Goal: Check status: Check status

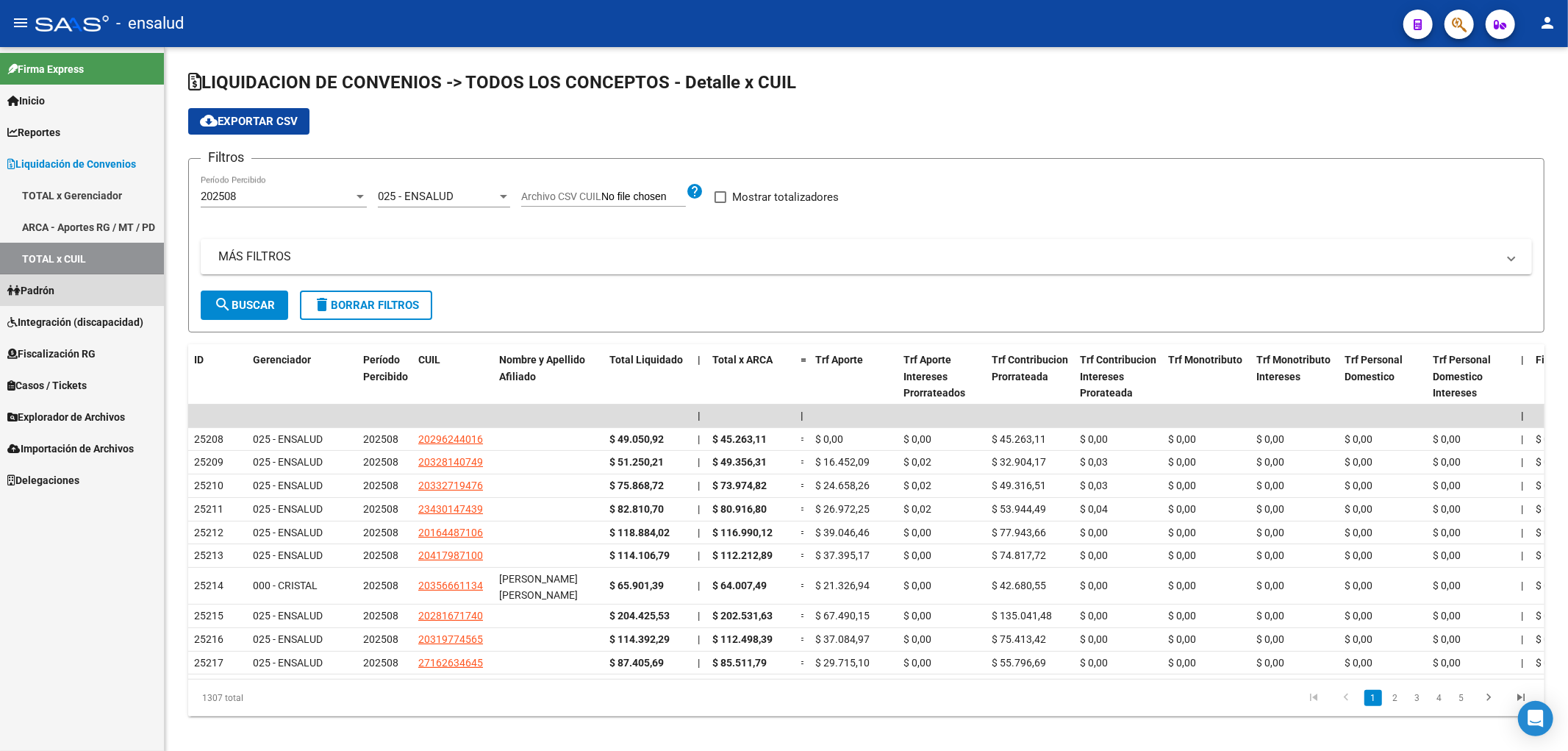
click at [54, 292] on span "Padrón" at bounding box center [31, 290] width 47 height 16
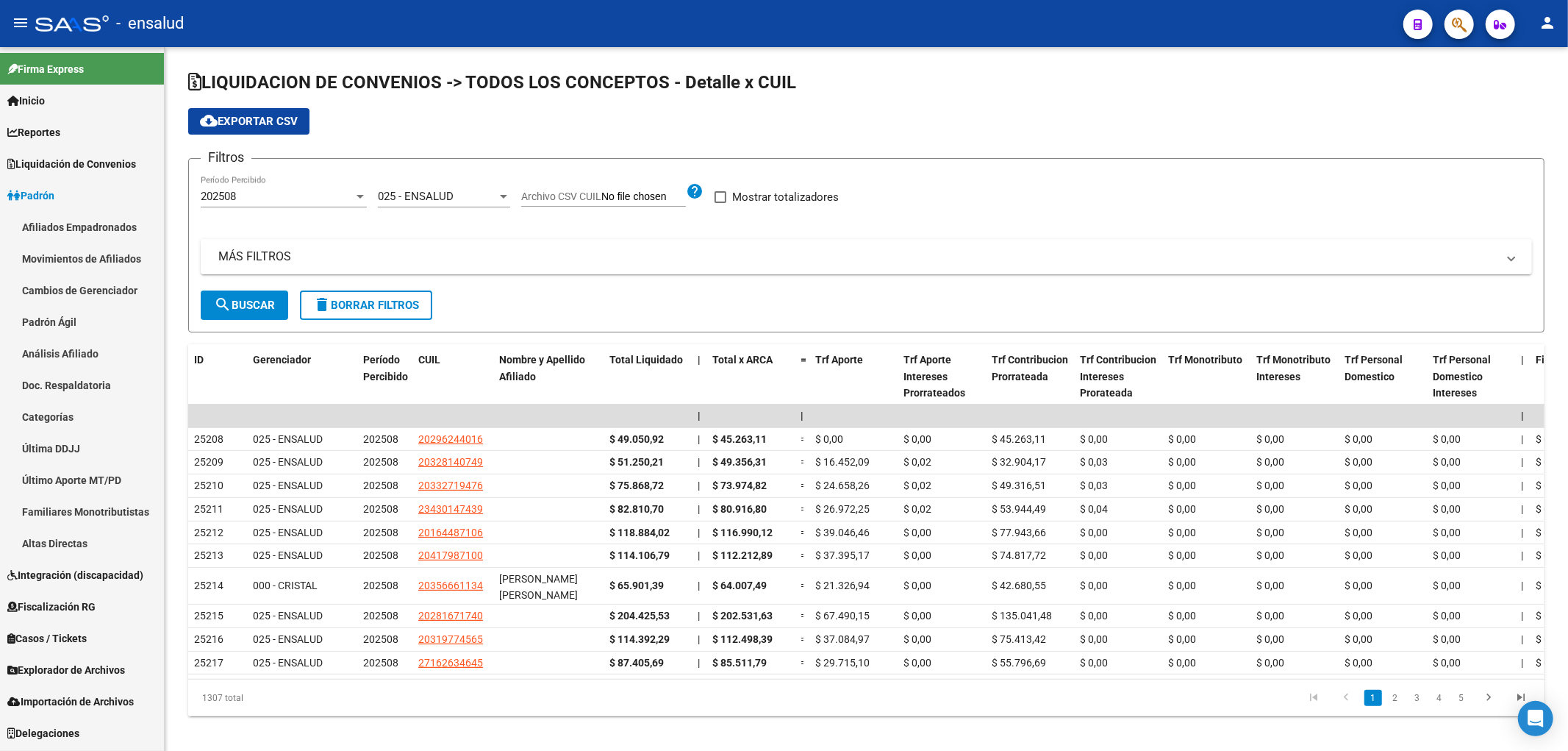
click at [66, 211] on link "Afiliados Empadronados" at bounding box center [82, 227] width 164 height 32
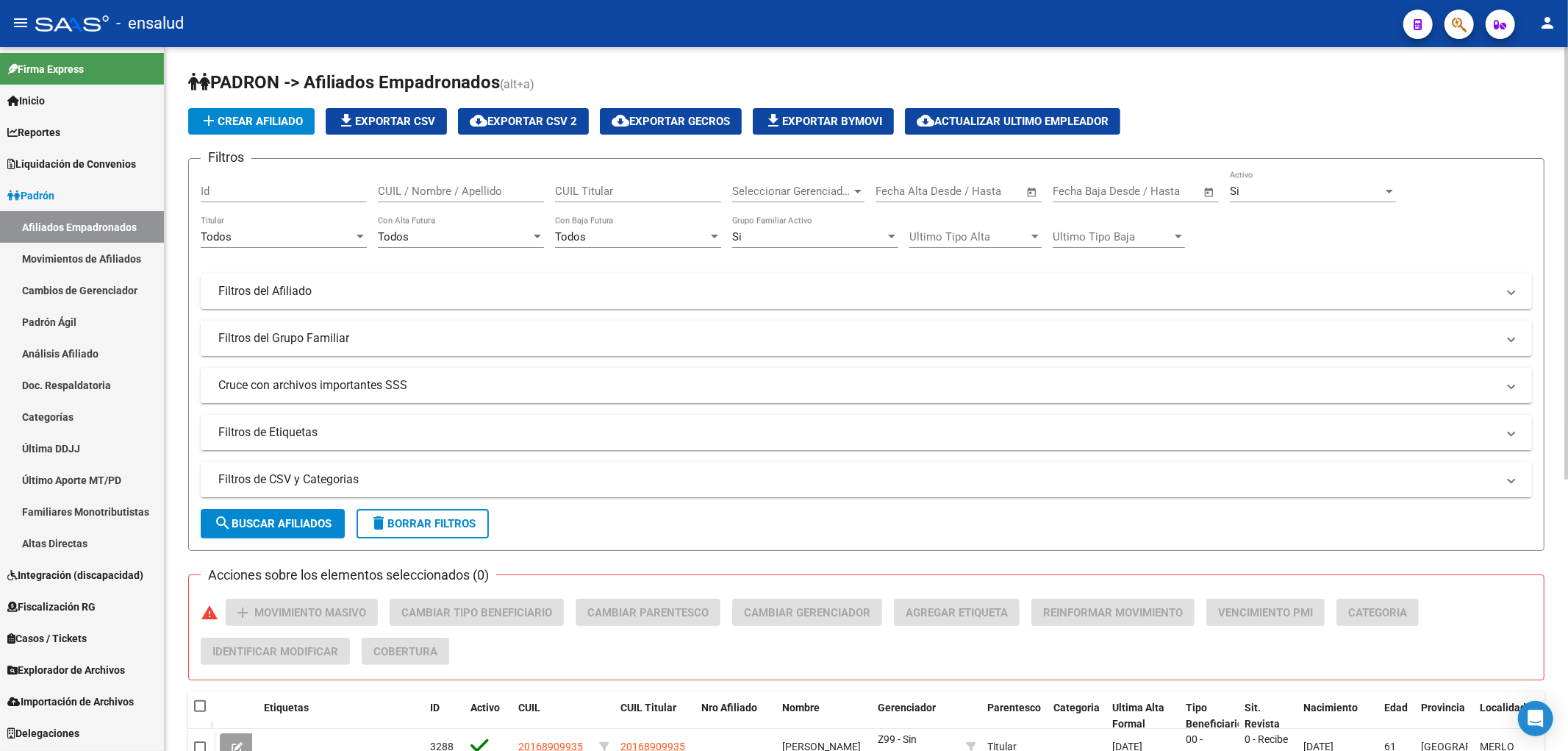
click at [502, 182] on div "CUIL / Nombre / Apellido" at bounding box center [461, 186] width 166 height 32
paste input "29526685"
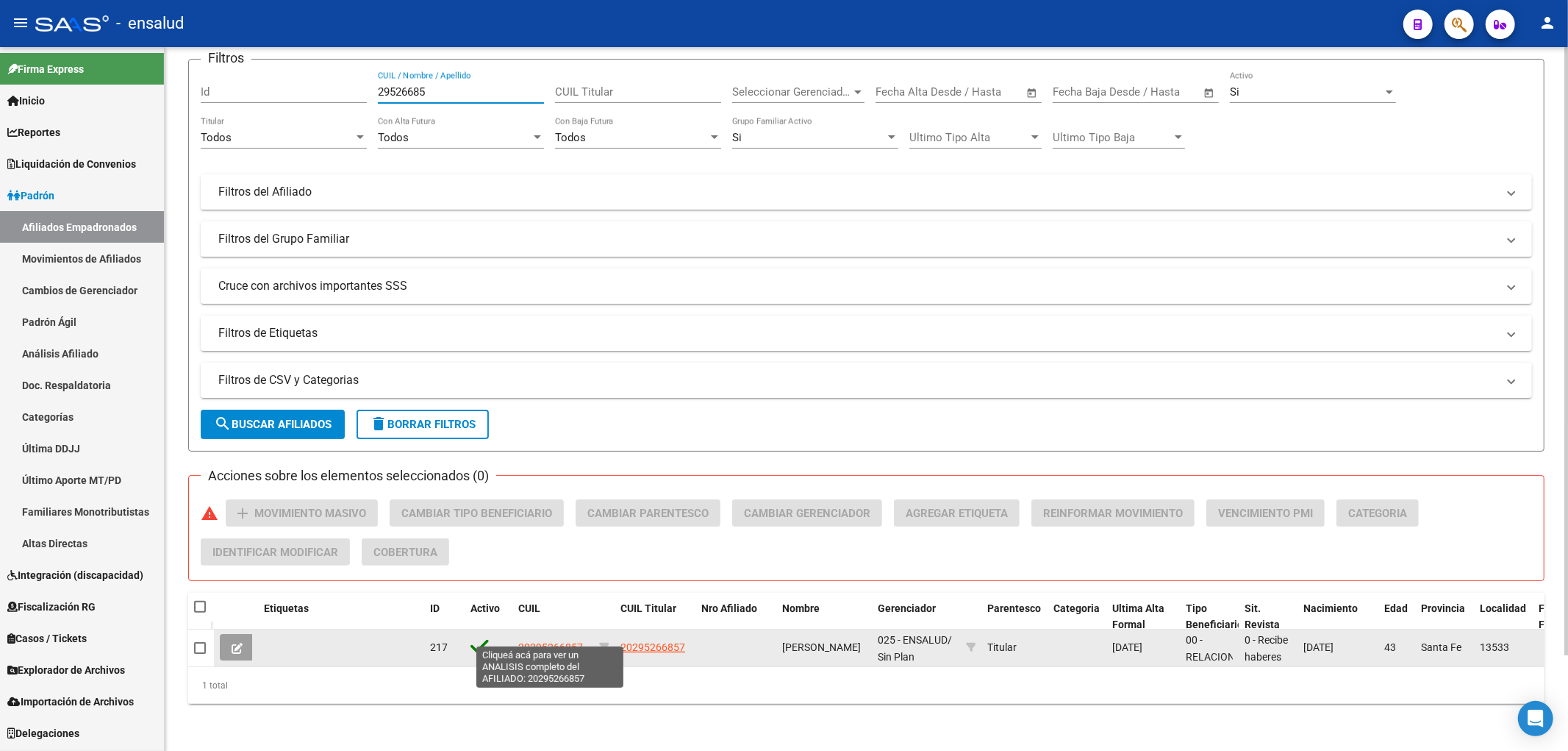
type input "29526685"
click at [533, 641] on span "20295266857" at bounding box center [551, 647] width 65 height 12
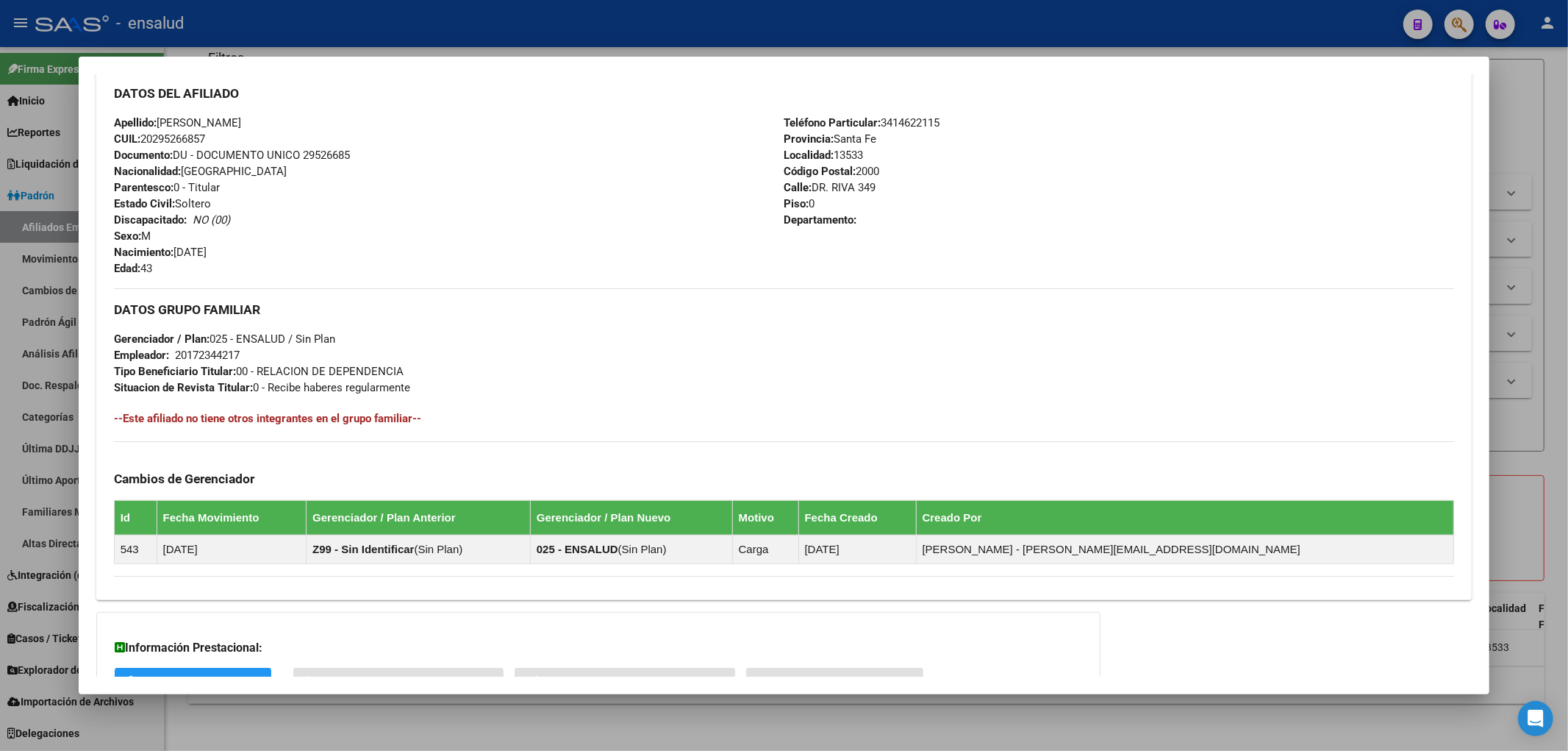
scroll to position [607, 0]
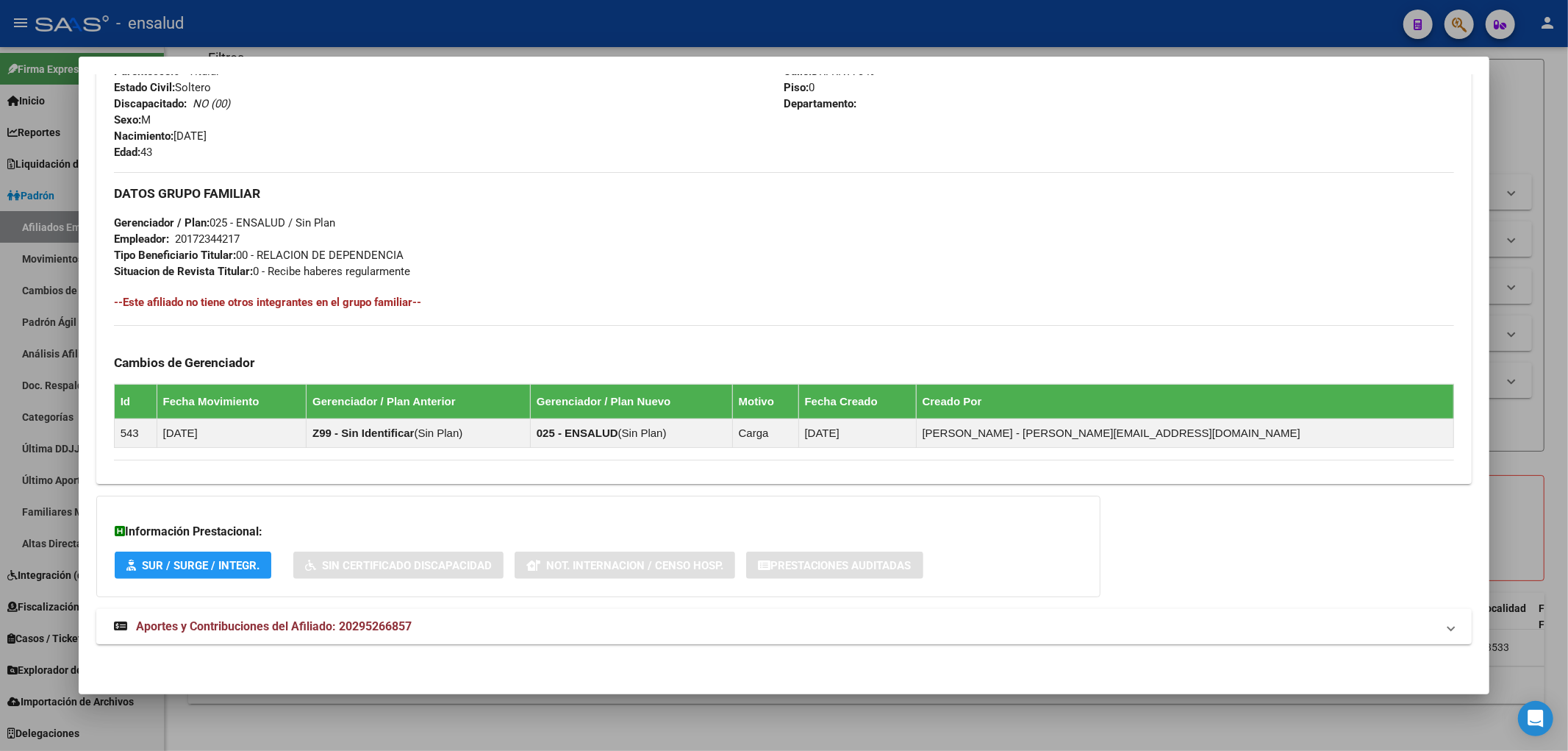
click at [172, 627] on span "Aportes y Contribuciones del Afiliado: 20295266857" at bounding box center [274, 626] width 276 height 14
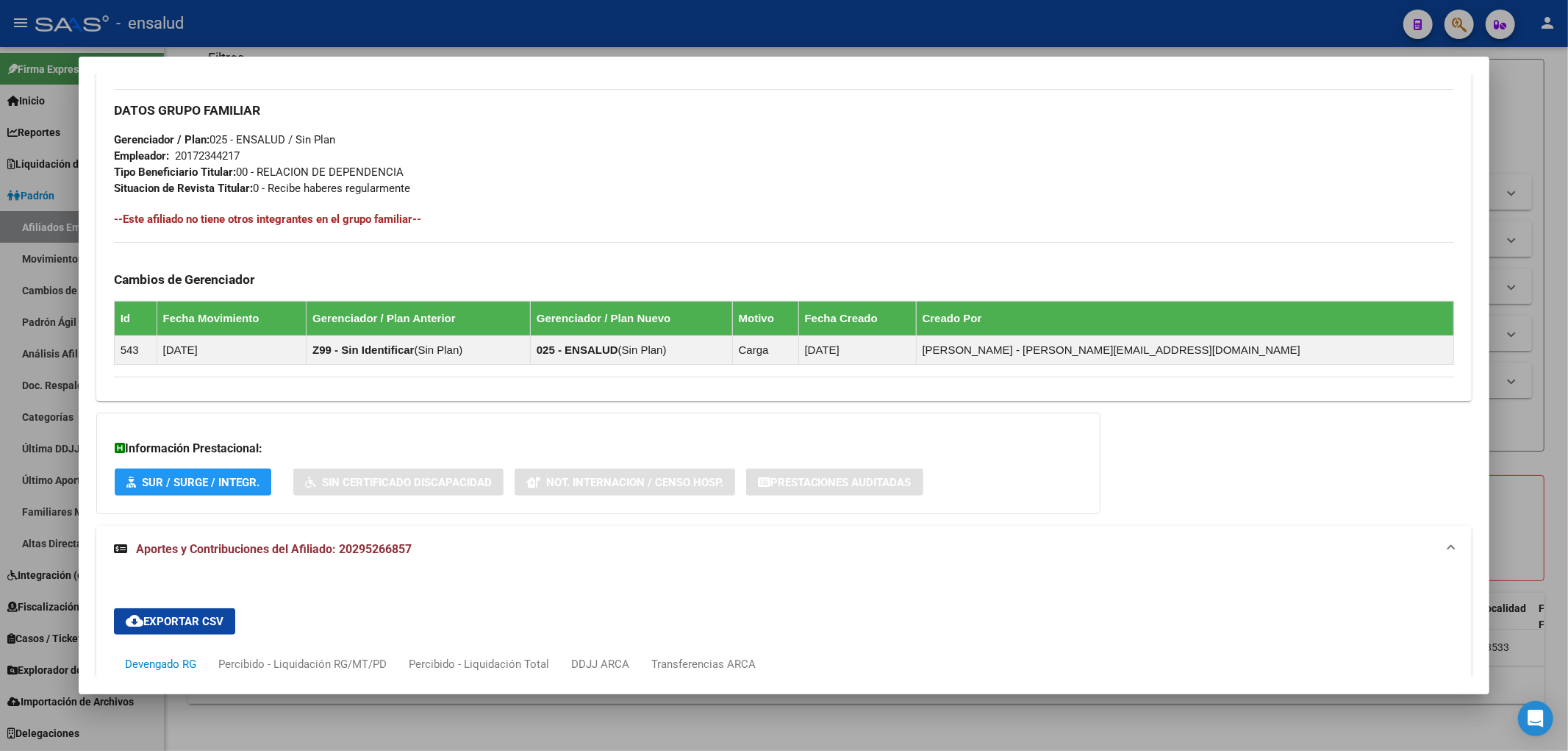
scroll to position [362, 0]
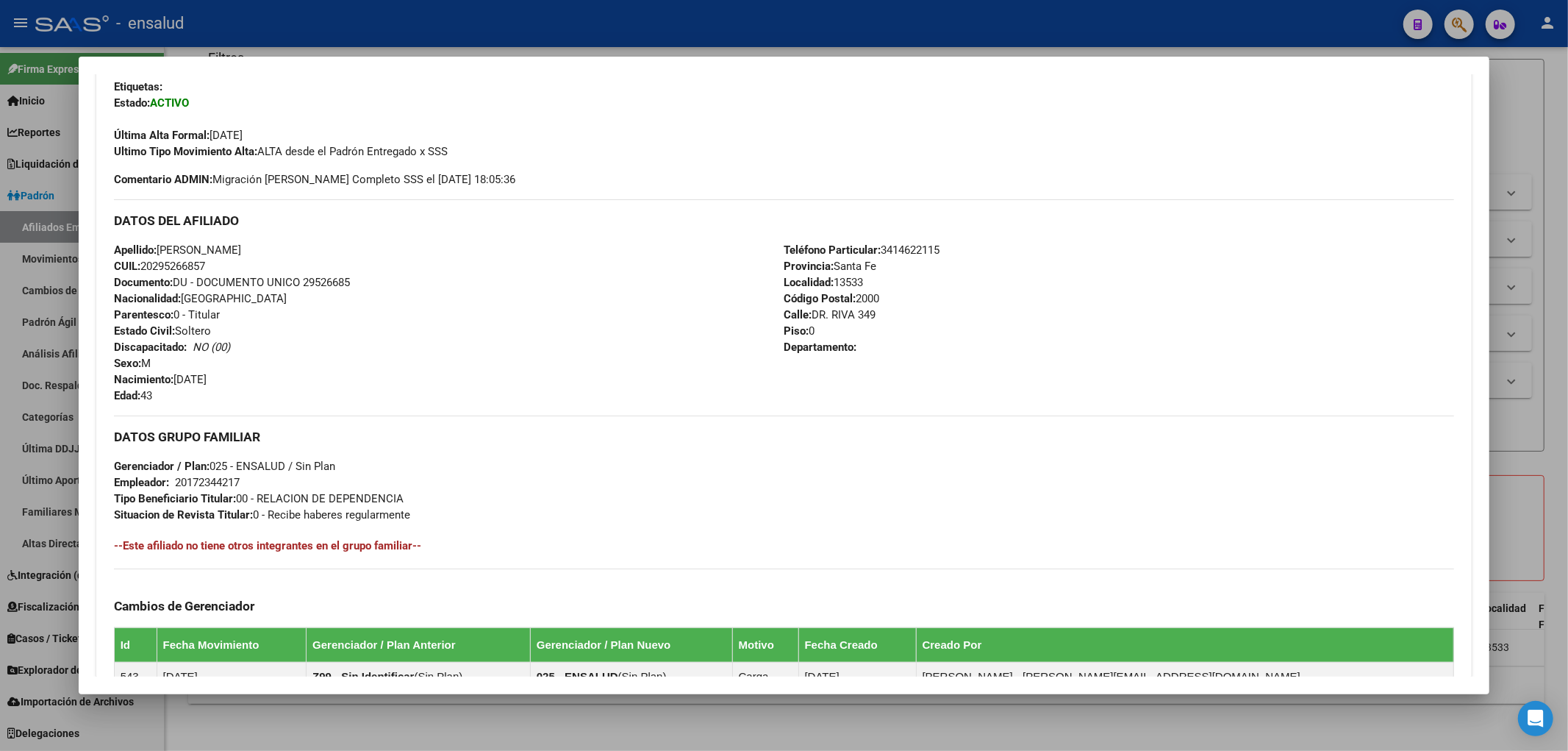
click at [329, 281] on span "Documento: DU - DOCUMENTO UNICO 29526685" at bounding box center [231, 282] width 236 height 14
copy span "29526685"
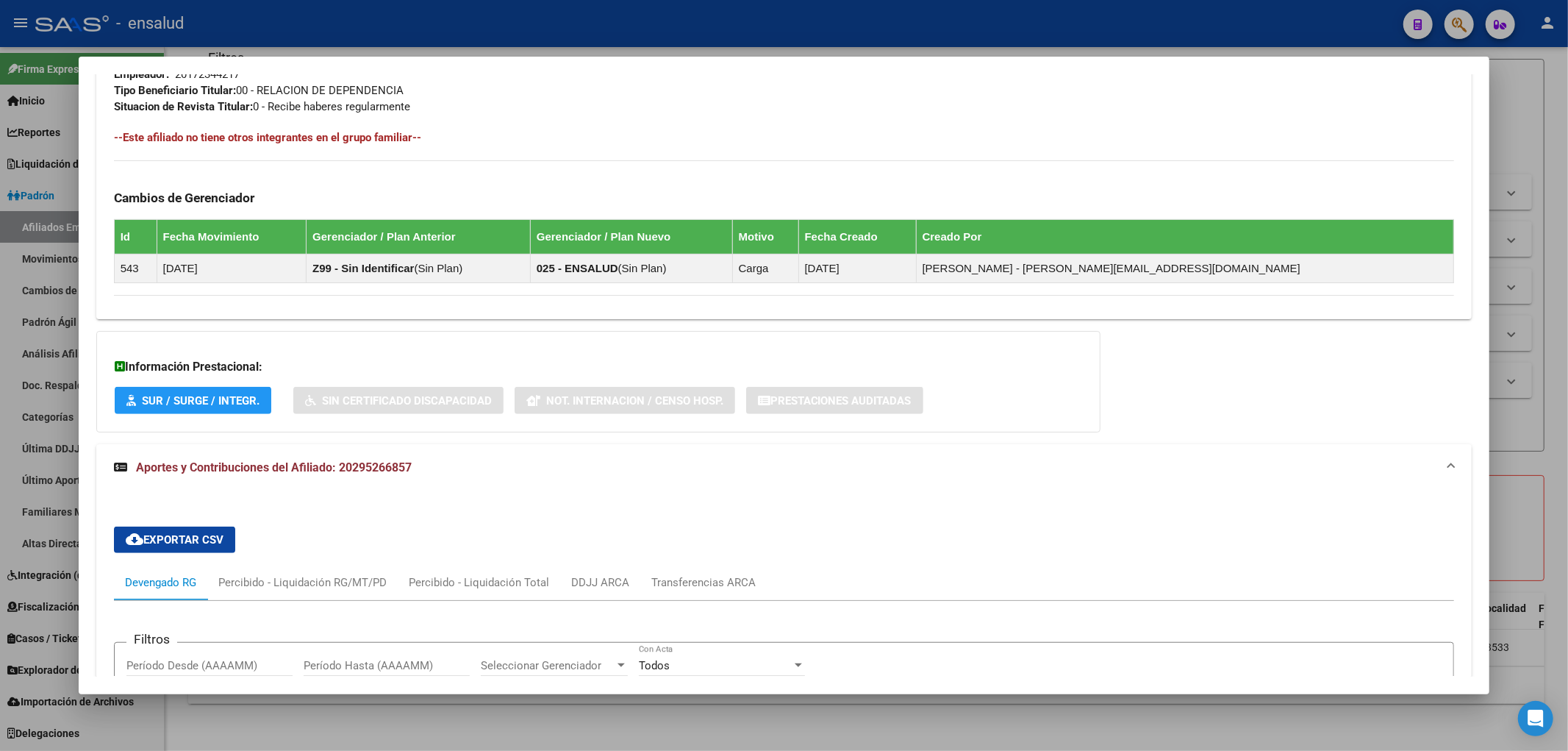
scroll to position [1180, 0]
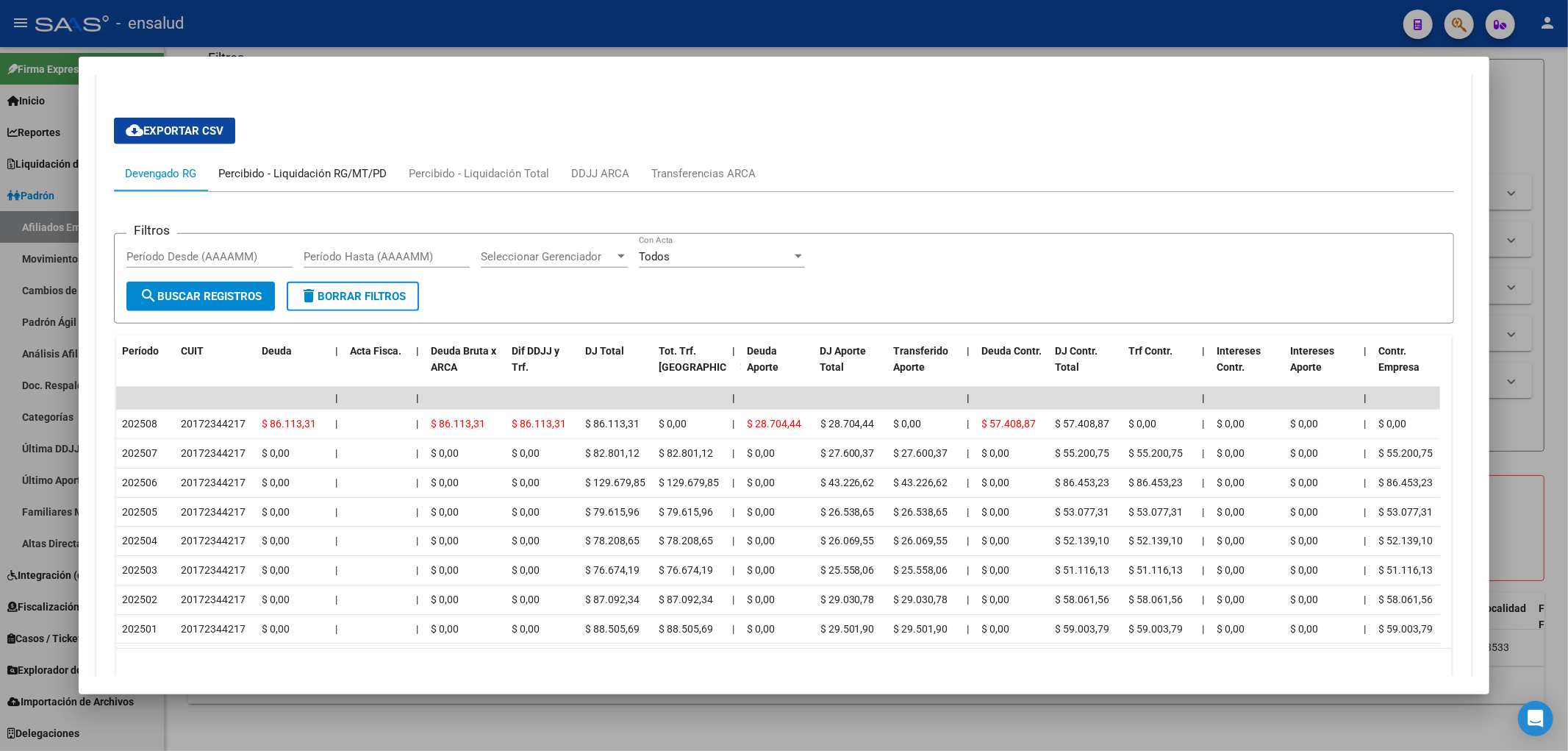
click at [304, 177] on div "Percibido - Liquidación RG/MT/PD" at bounding box center [303, 173] width 169 height 16
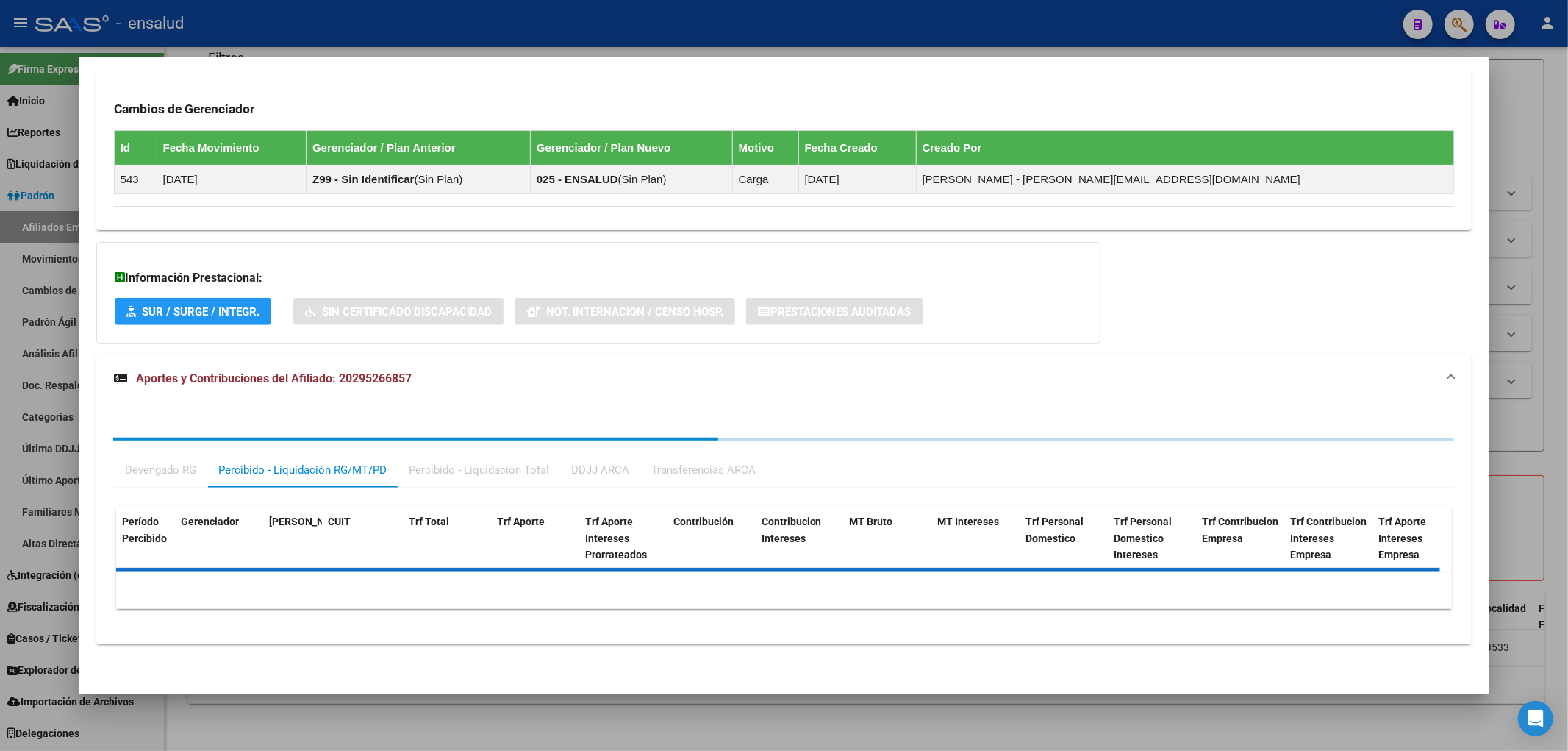
scroll to position [1085, 0]
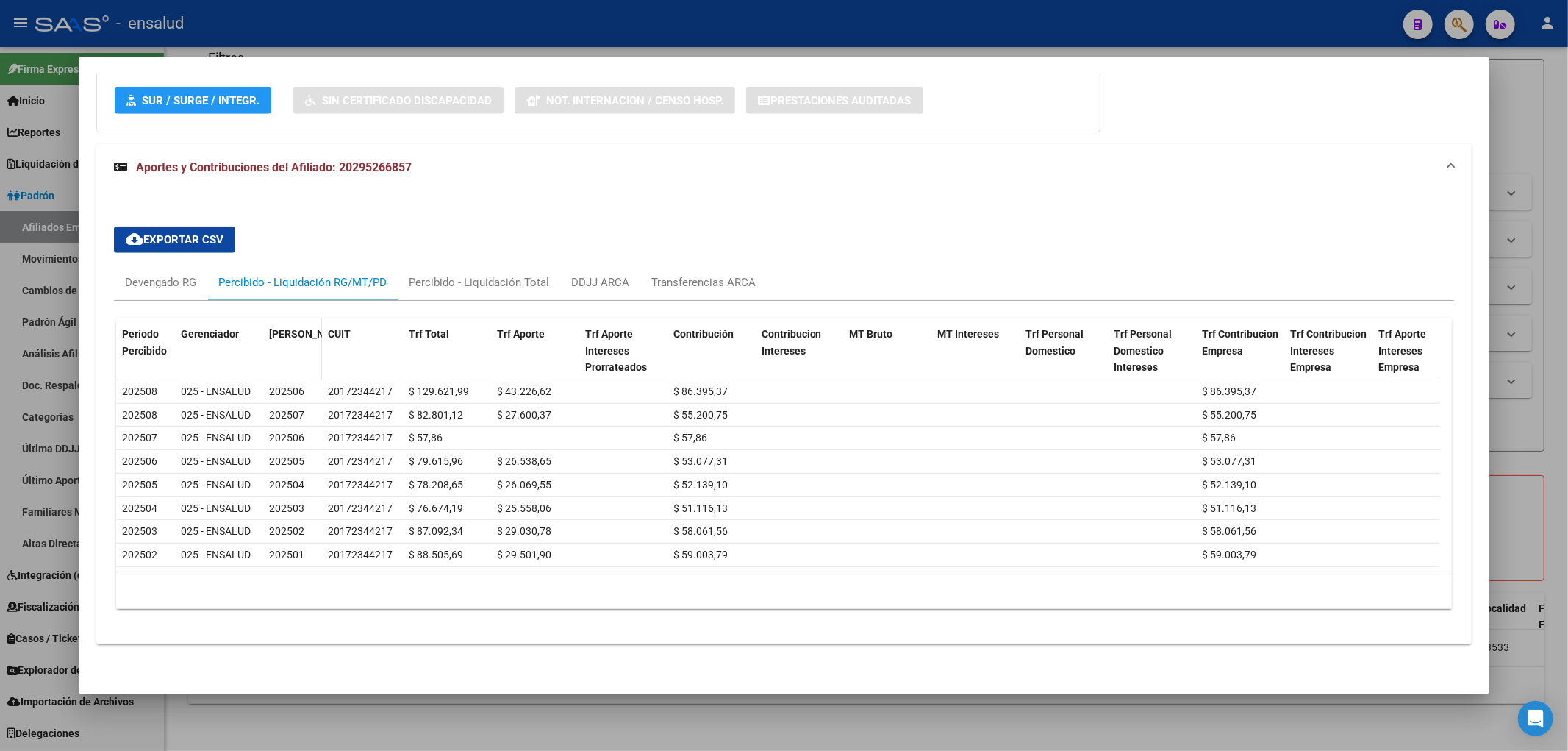
click at [288, 328] on span "[PERSON_NAME]" at bounding box center [308, 334] width 79 height 12
click at [486, 274] on div "Percibido - Liquidación Total" at bounding box center [479, 282] width 140 height 16
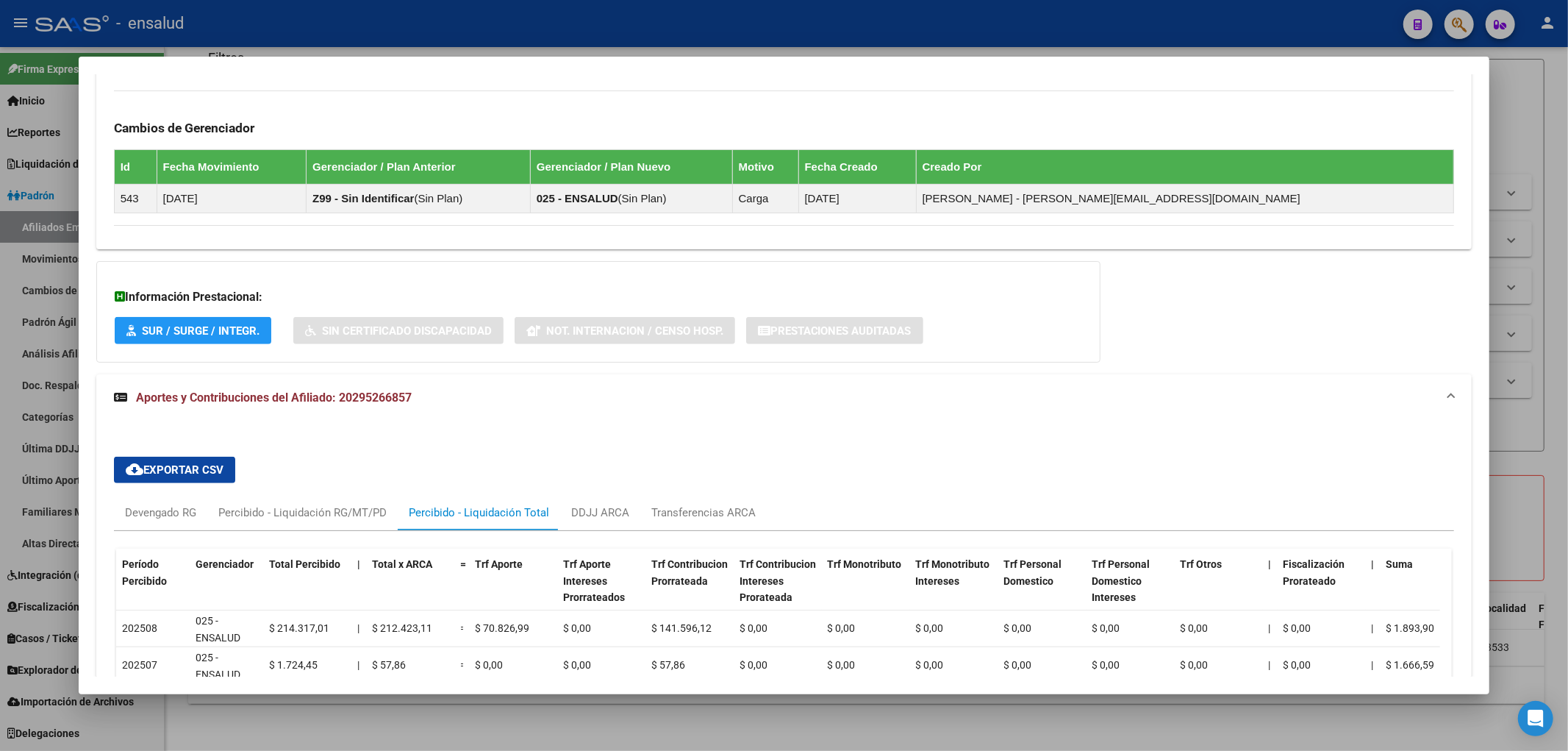
scroll to position [1004, 0]
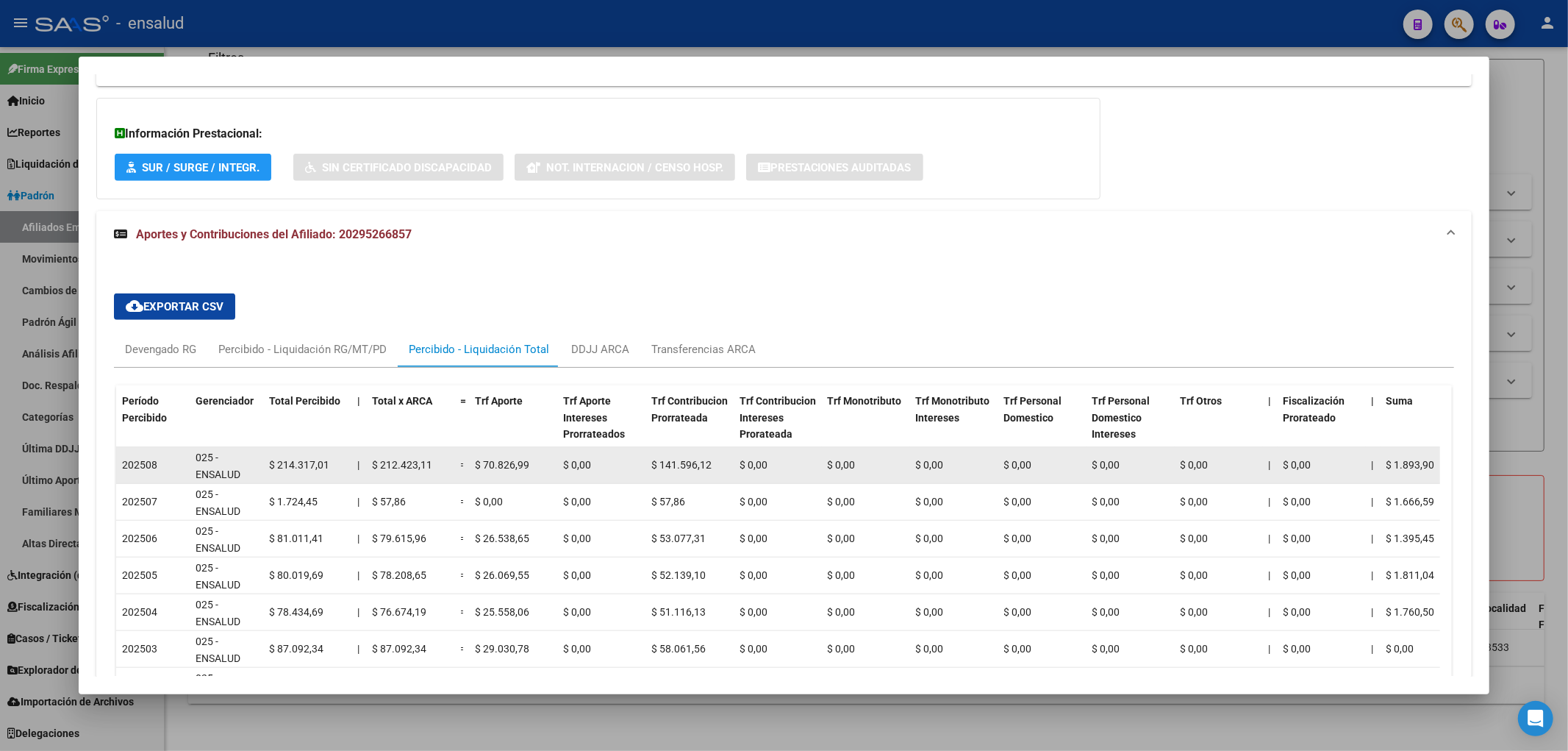
drag, startPoint x: 921, startPoint y: 468, endPoint x: 1304, endPoint y: 454, distance: 383.3
click at [1304, 454] on div "202508 025 - ENSALUD $ 214.317,01 | $ 212.423,11 = $ 70.826,99 $ 0,00 $ 141.596…" at bounding box center [1322, 466] width 2411 height 37
click at [1304, 454] on datatable-body-cell "$ 0,00" at bounding box center [1322, 466] width 88 height 36
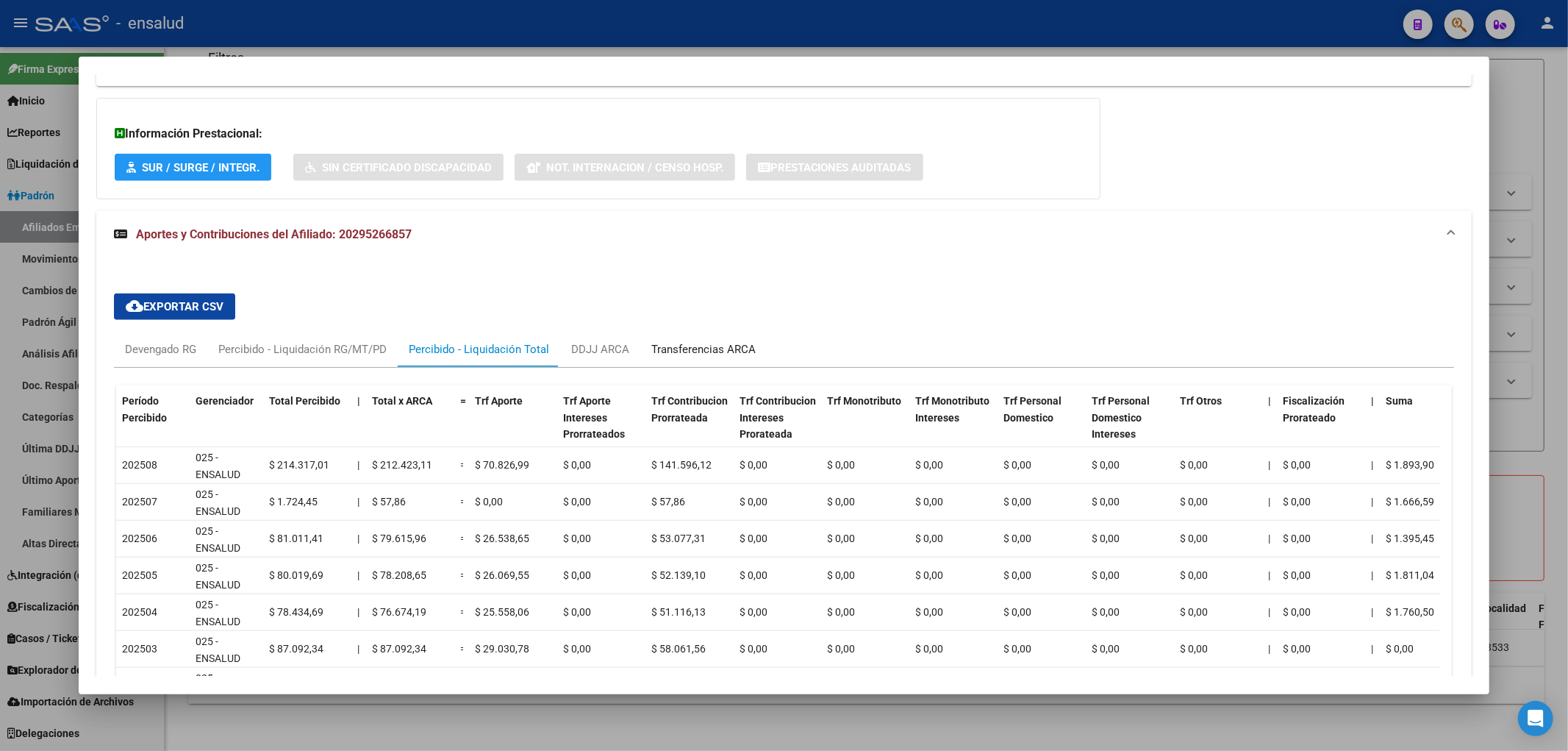
click at [689, 342] on div "Transferencias ARCA" at bounding box center [703, 349] width 105 height 16
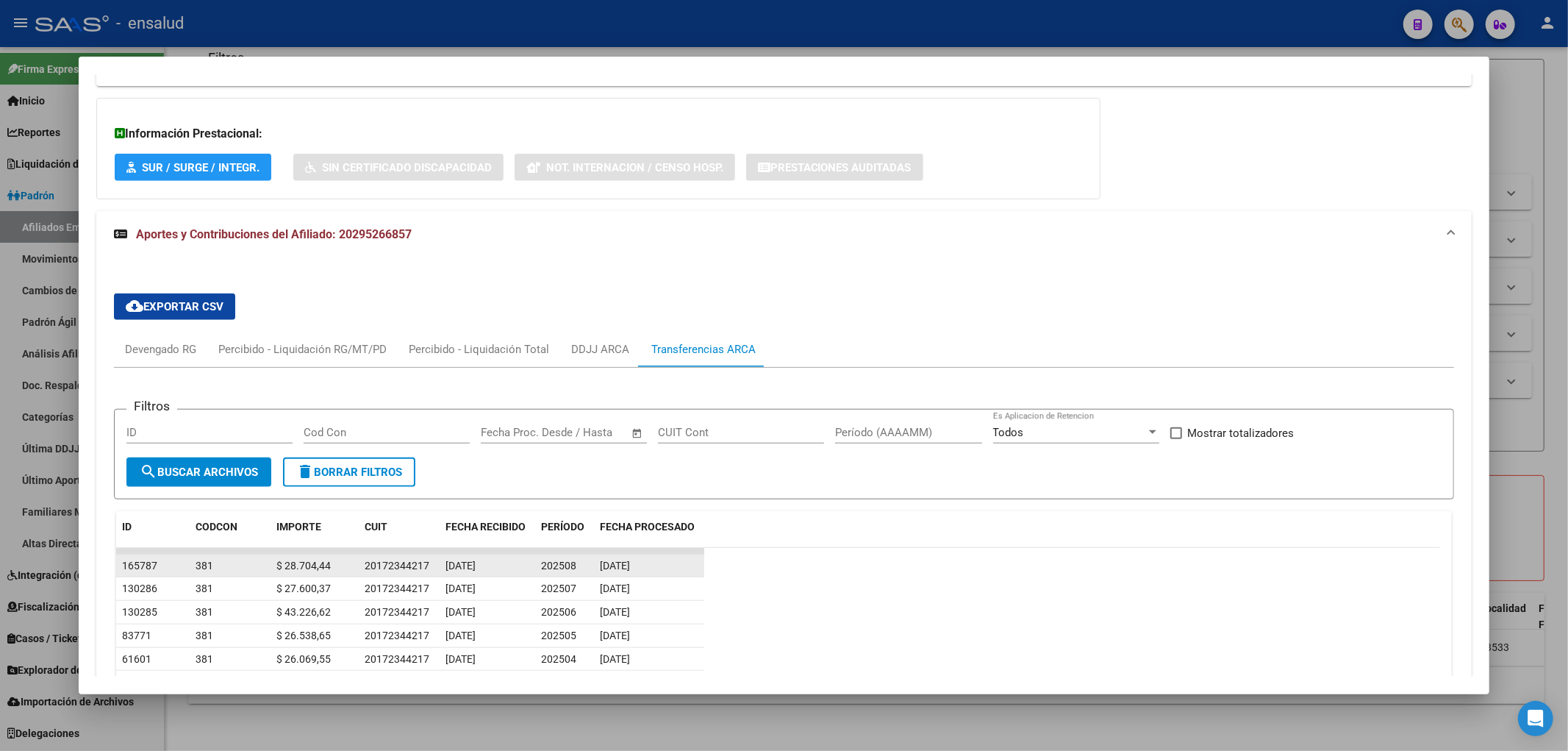
scroll to position [1085, 0]
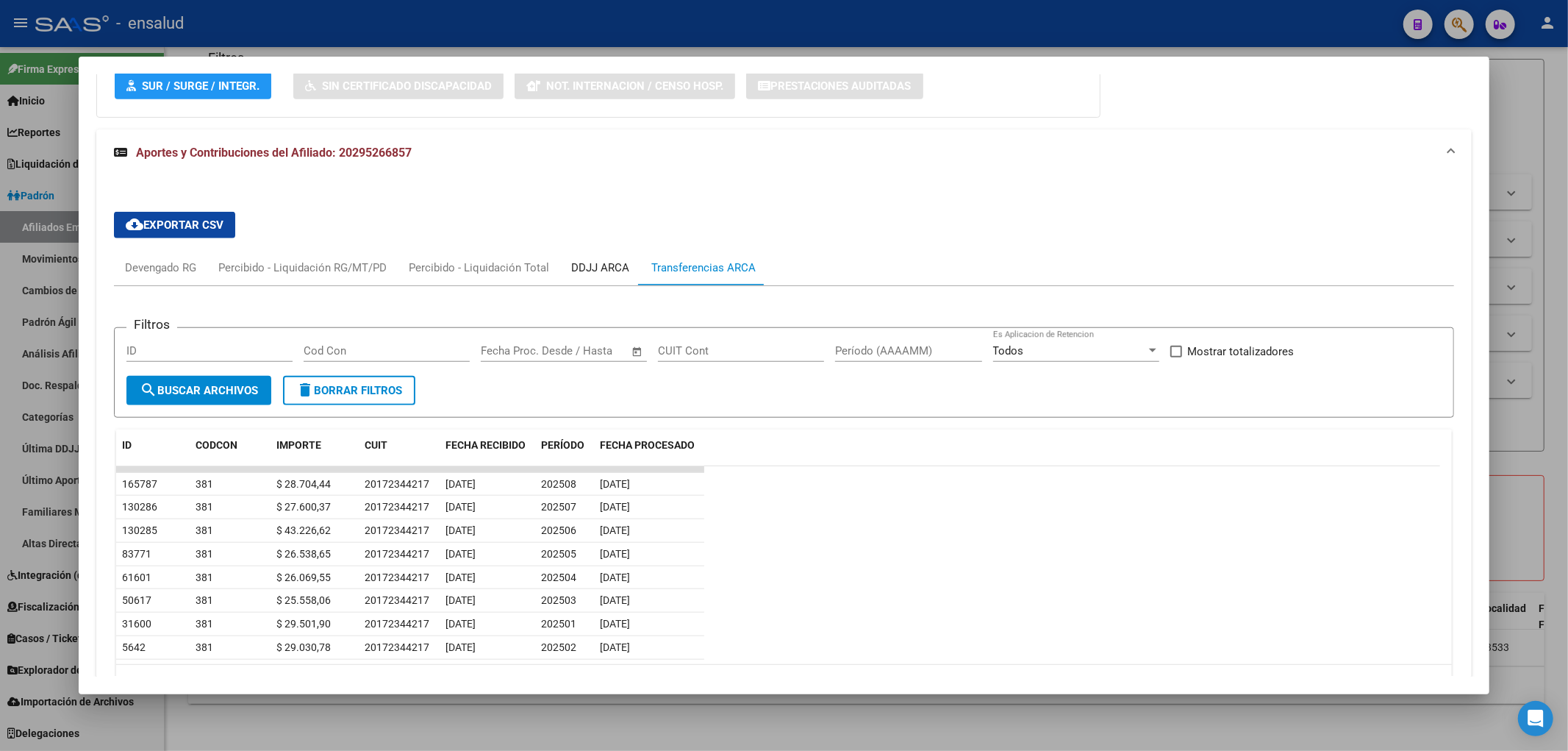
click at [607, 270] on div "DDJJ ARCA" at bounding box center [600, 267] width 58 height 16
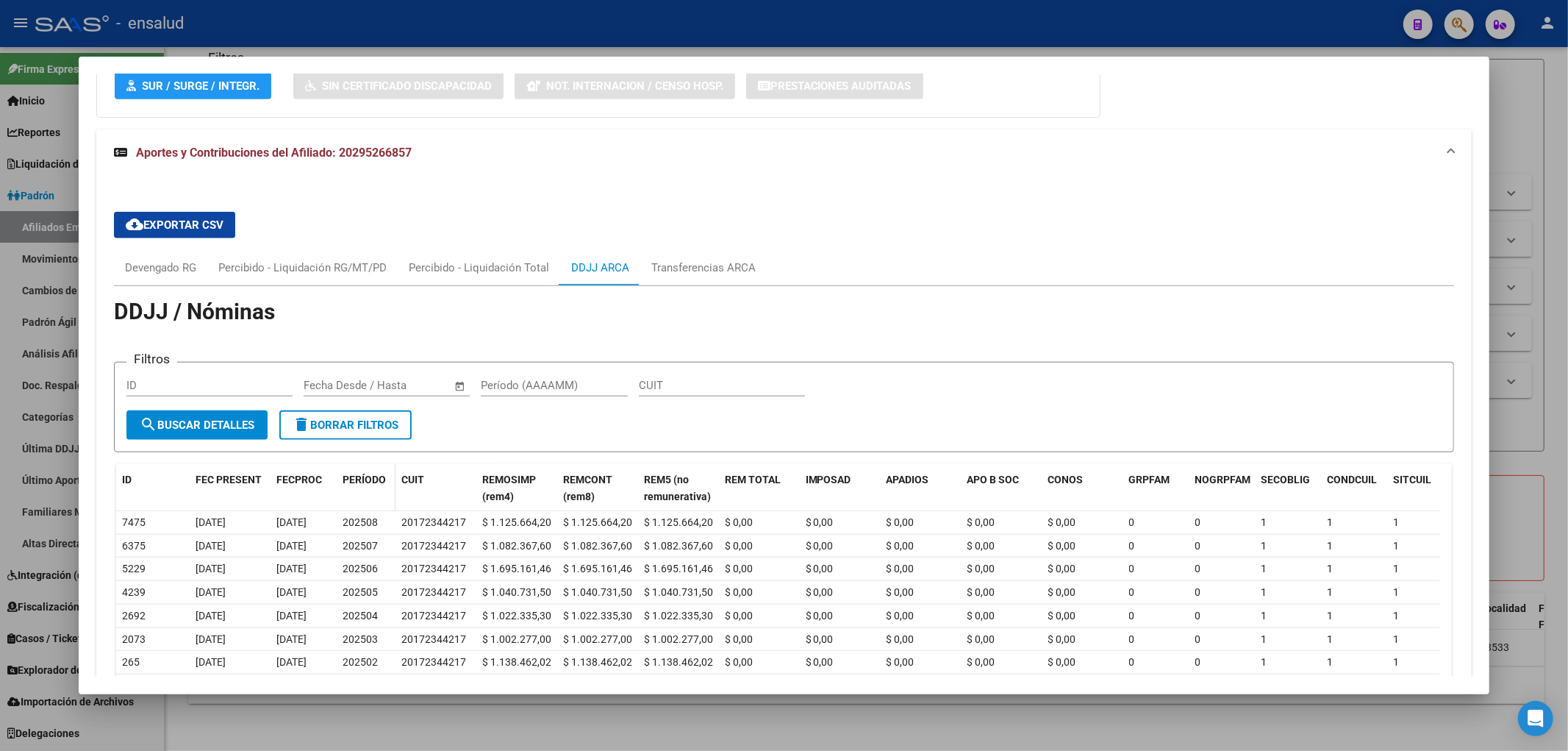
click at [378, 481] on span "PERÍODO" at bounding box center [365, 480] width 44 height 12
click at [380, 486] on div "PERÍODO" at bounding box center [366, 487] width 47 height 31
click at [372, 474] on span "PERÍODO" at bounding box center [365, 480] width 44 height 12
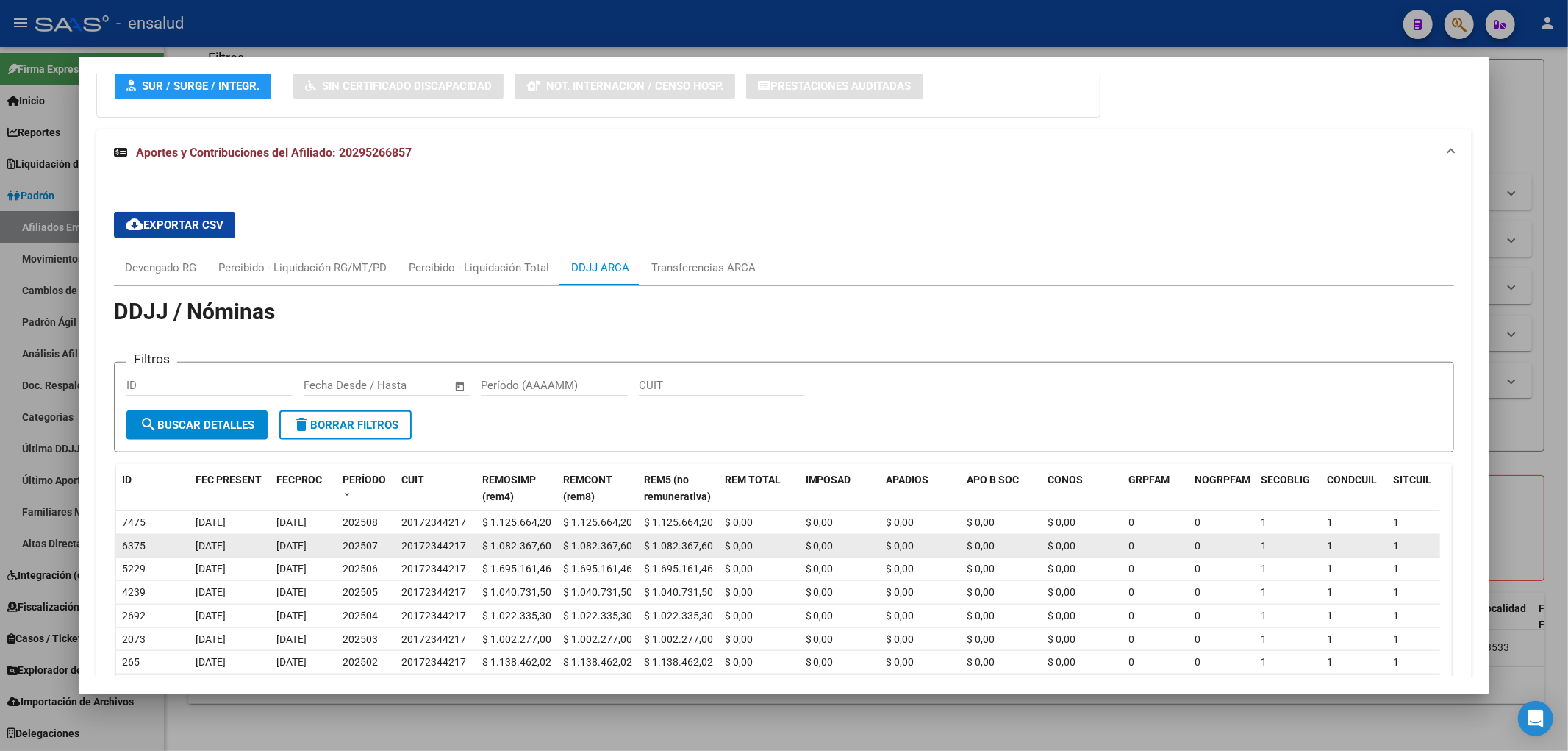
click at [381, 544] on div "202507" at bounding box center [366, 546] width 47 height 17
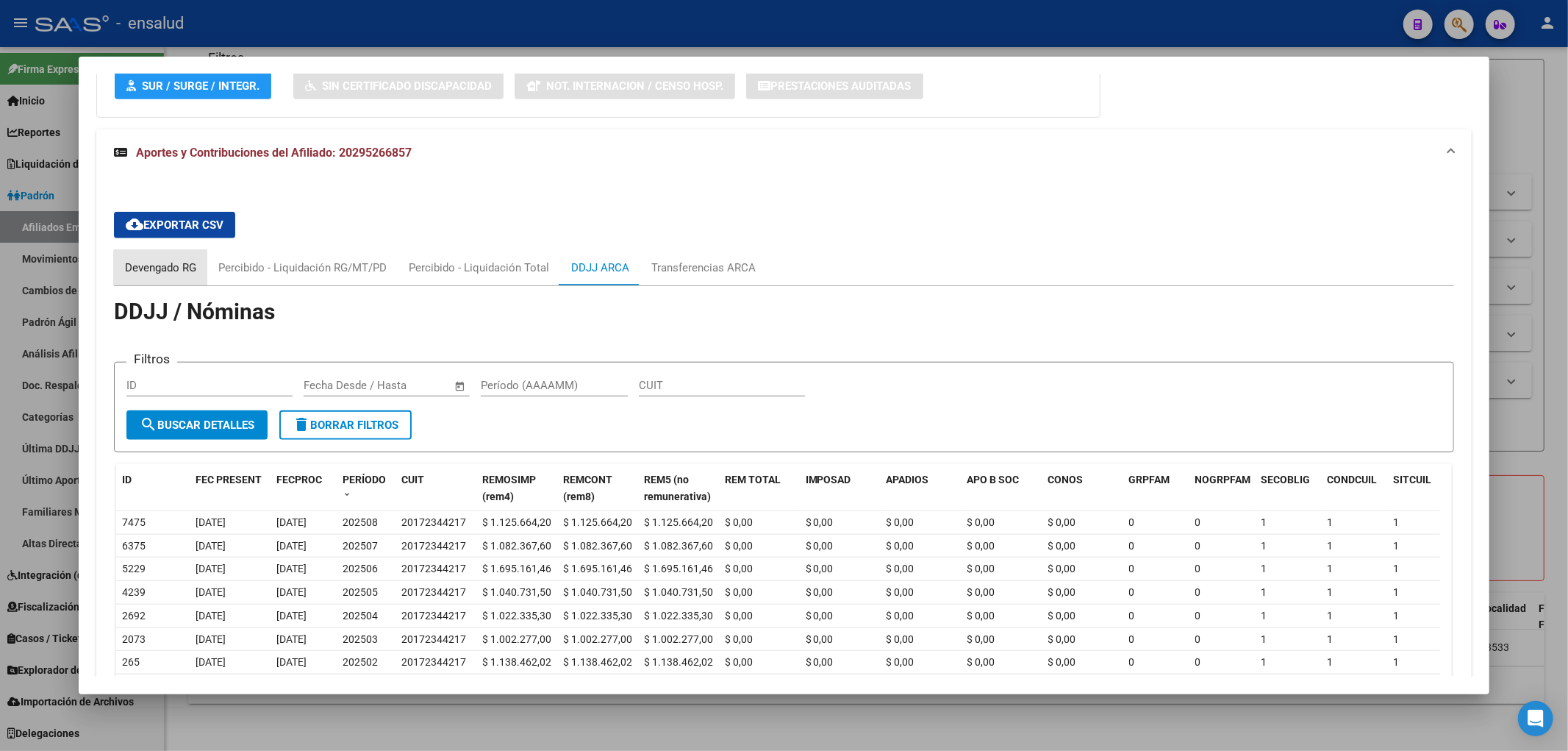
click at [168, 272] on div "Devengado RG" at bounding box center [160, 267] width 72 height 16
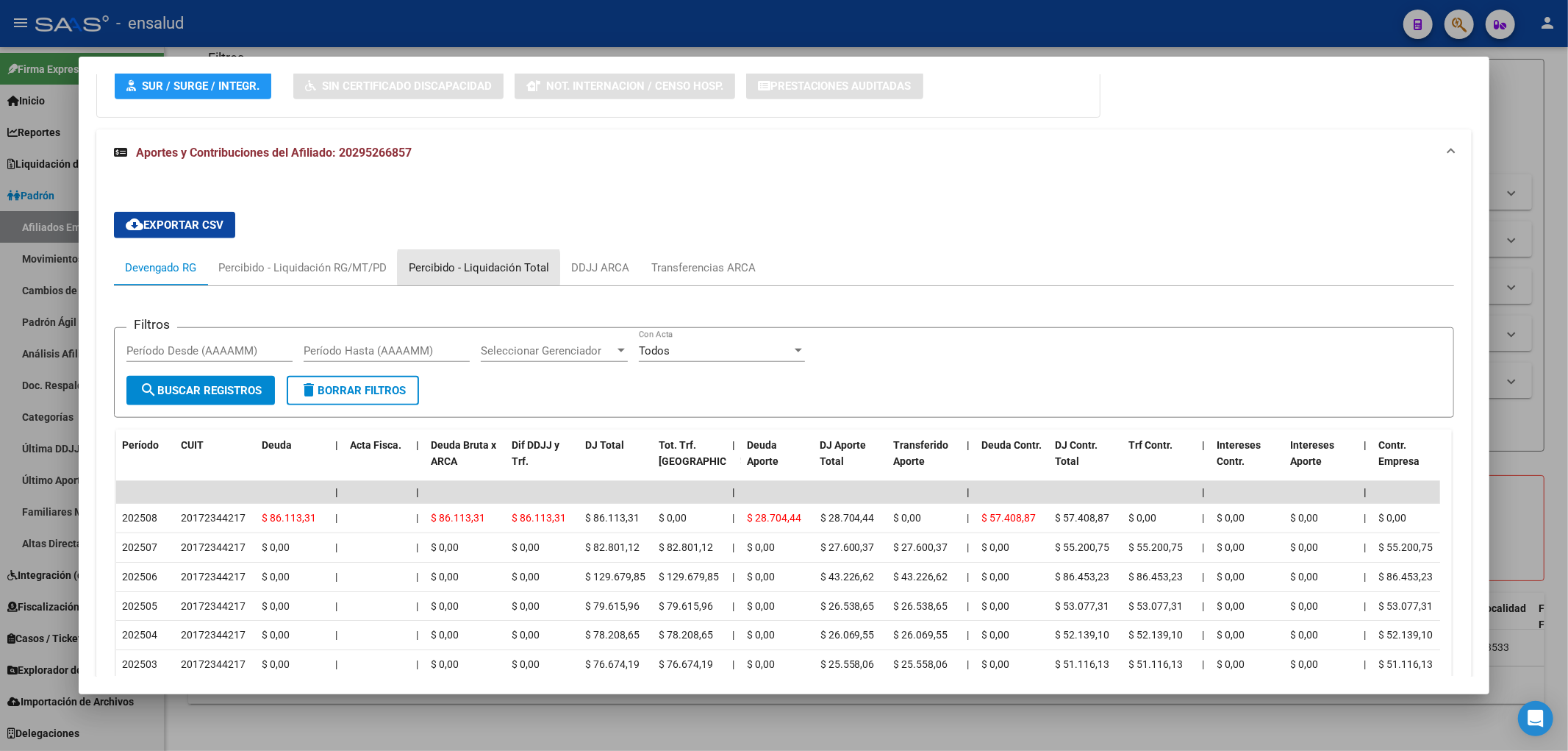
click at [479, 269] on div "Percibido - Liquidación Total" at bounding box center [479, 267] width 140 height 16
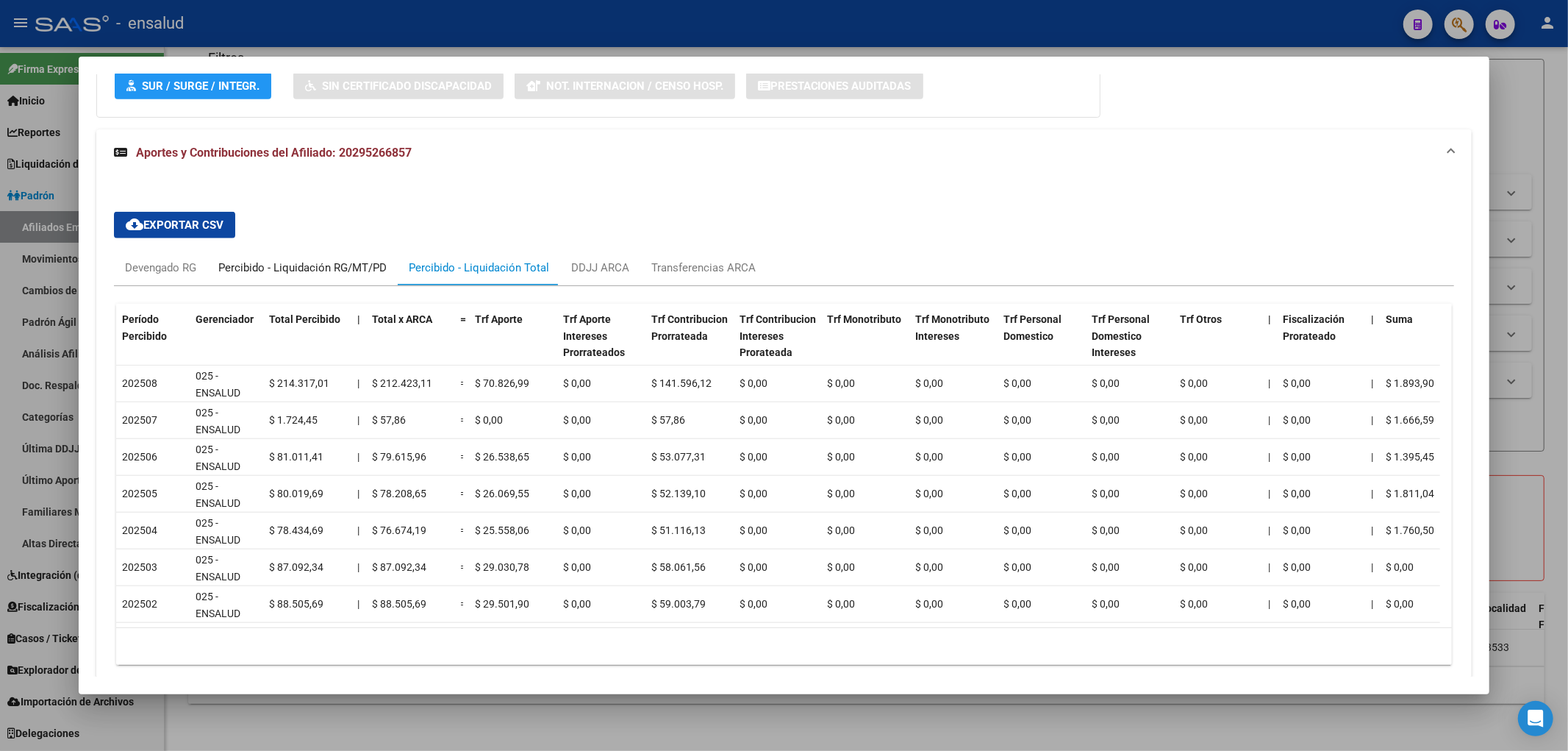
click at [272, 265] on div "Percibido - Liquidación RG/MT/PD" at bounding box center [303, 267] width 169 height 16
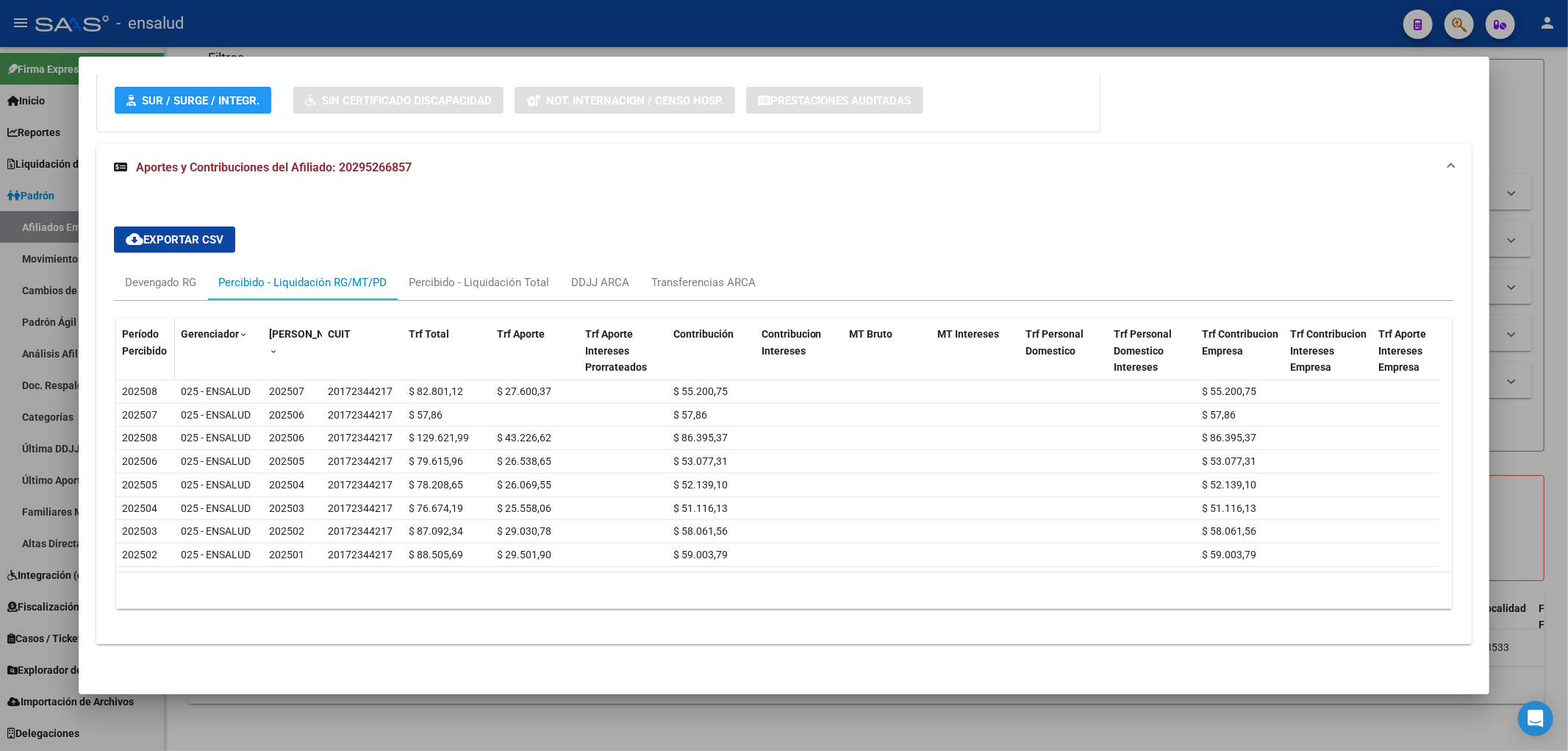
click at [153, 331] on span "Período Percibido" at bounding box center [145, 342] width 45 height 29
click at [156, 335] on span "Período Percibido" at bounding box center [145, 342] width 45 height 29
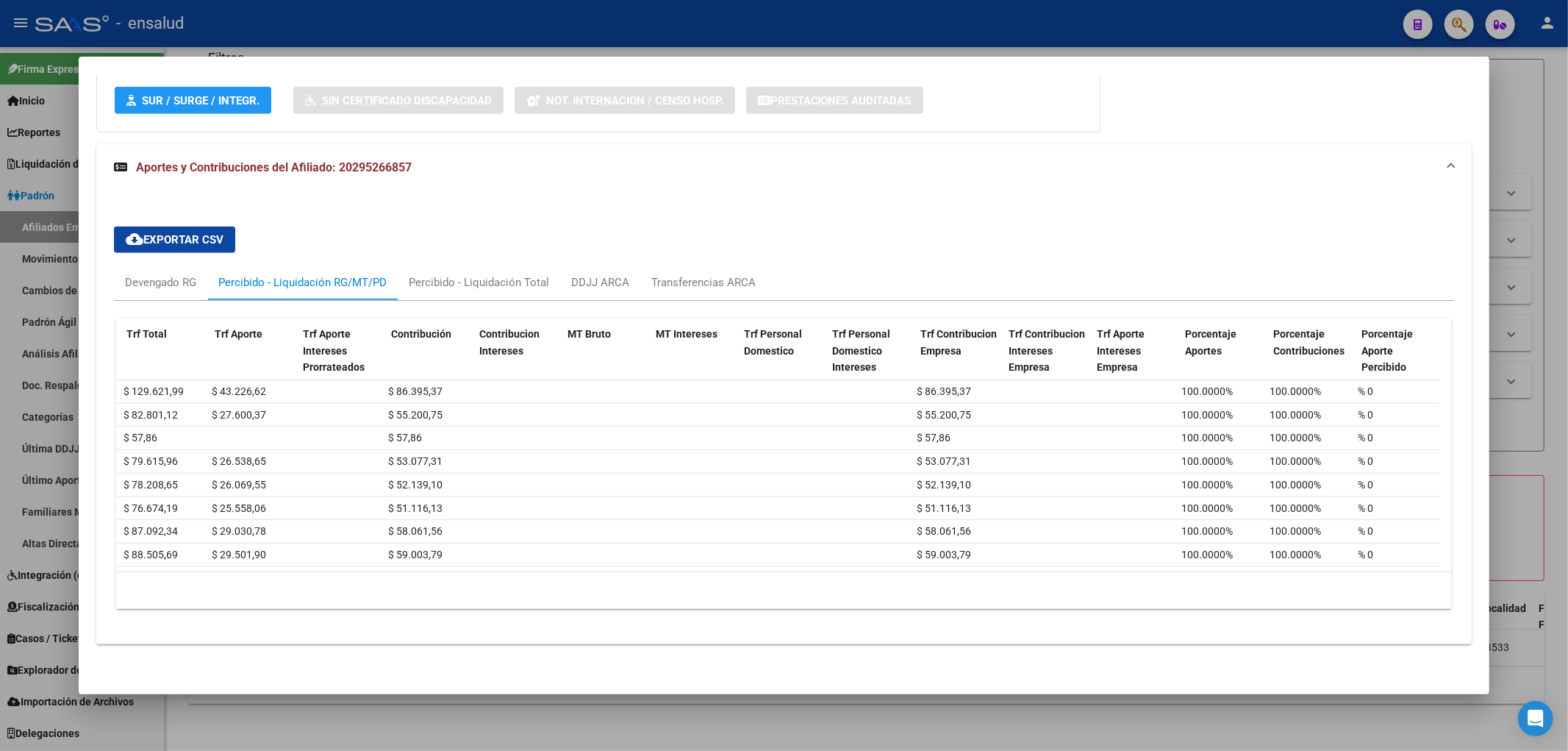
scroll to position [0, 0]
